Goal: Task Accomplishment & Management: Manage account settings

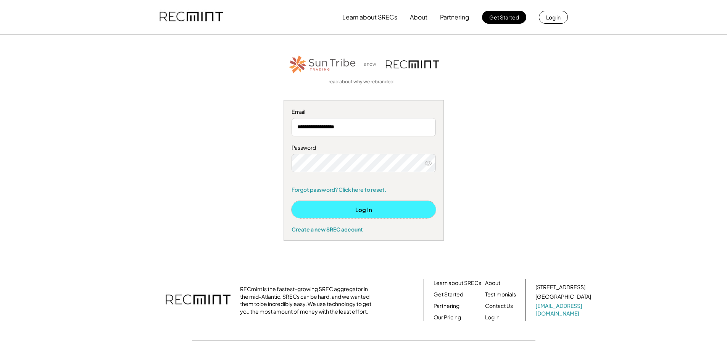
click at [369, 209] on button "Log In" at bounding box center [364, 209] width 144 height 17
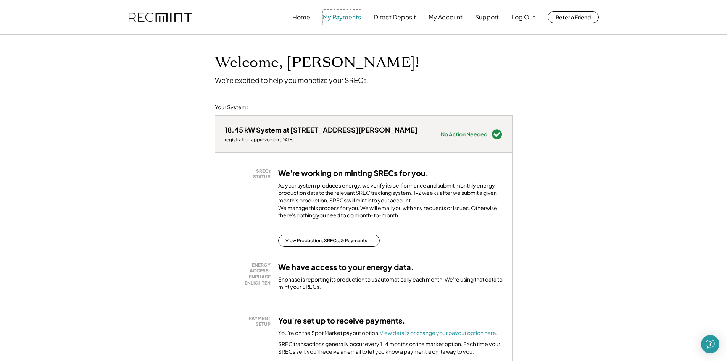
click at [353, 17] on button "My Payments" at bounding box center [342, 17] width 38 height 15
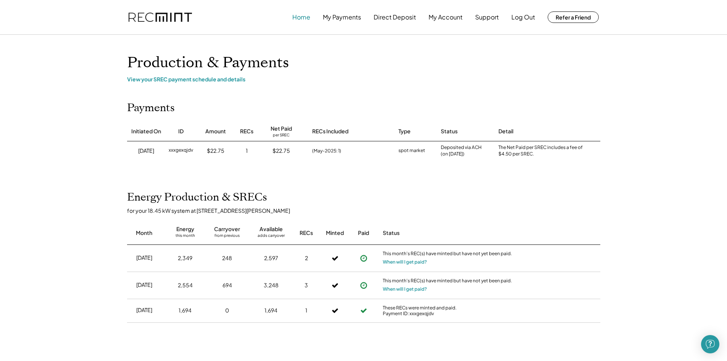
click at [306, 18] on button "Home" at bounding box center [301, 17] width 18 height 15
